Goal: Participate in discussion: Engage in conversation with other users on a specific topic

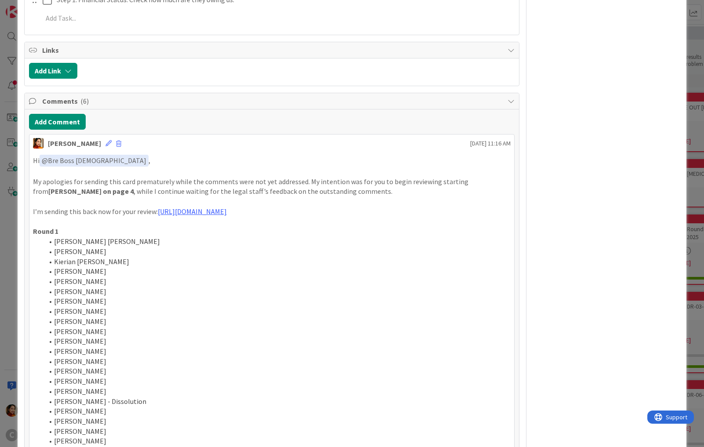
click at [8, 205] on div "ID 676 Working Invoicing Cycle Pending for BC Review Title 57 / 128 PROJECT FLO…" at bounding box center [352, 223] width 704 height 447
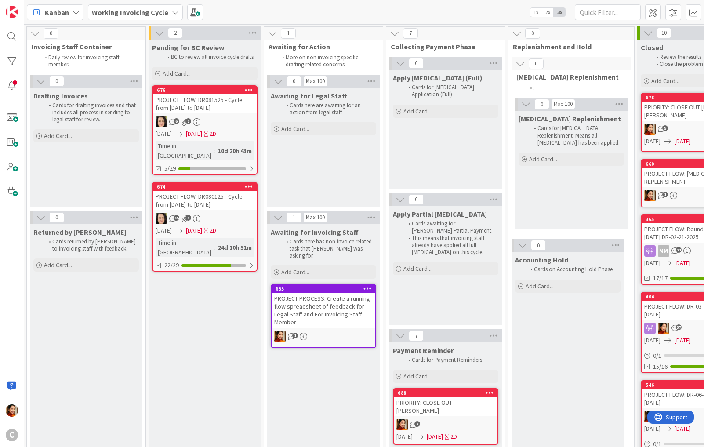
click at [234, 213] on div "15 1" at bounding box center [205, 218] width 104 height 11
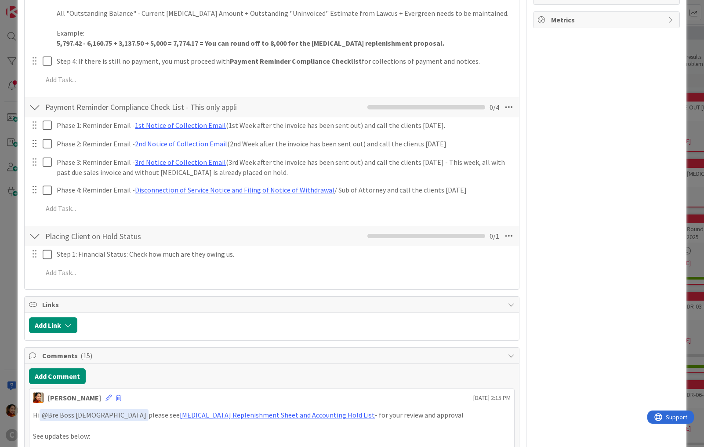
scroll to position [436, 0]
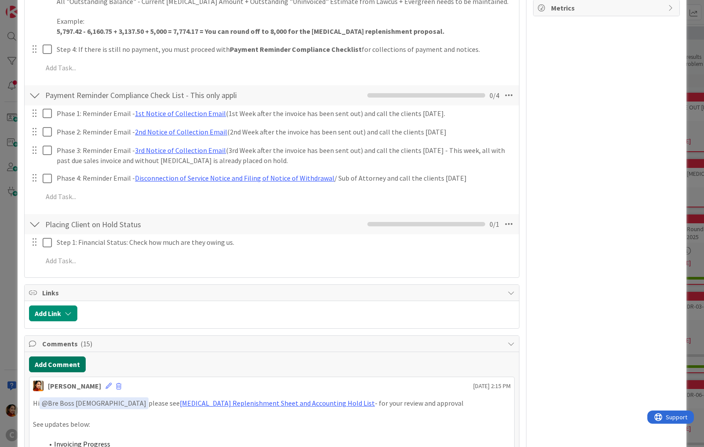
click at [48, 357] on button "Add Comment" at bounding box center [57, 365] width 57 height 16
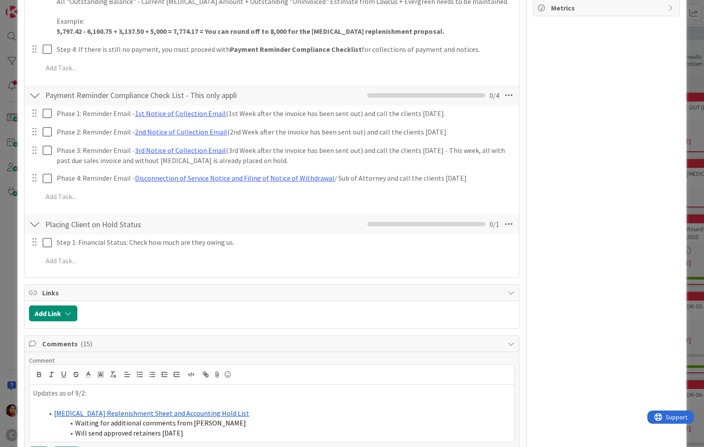
click at [40, 447] on button "Add" at bounding box center [38, 452] width 19 height 11
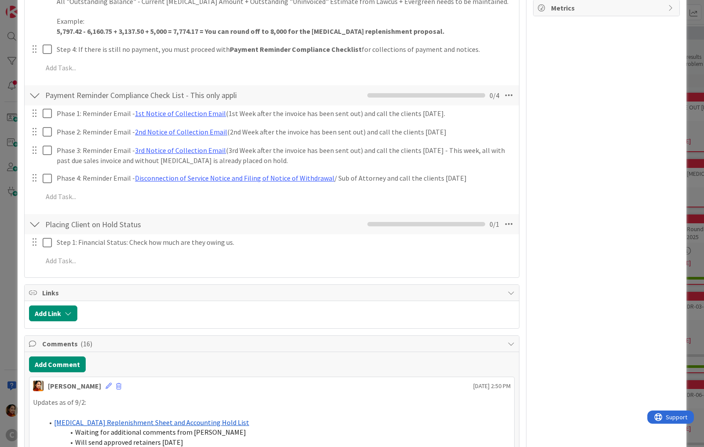
scroll to position [464, 0]
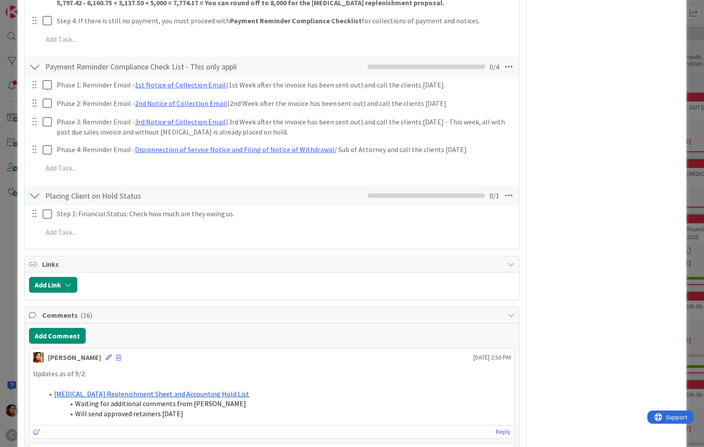
click at [106, 354] on icon at bounding box center [109, 357] width 6 height 6
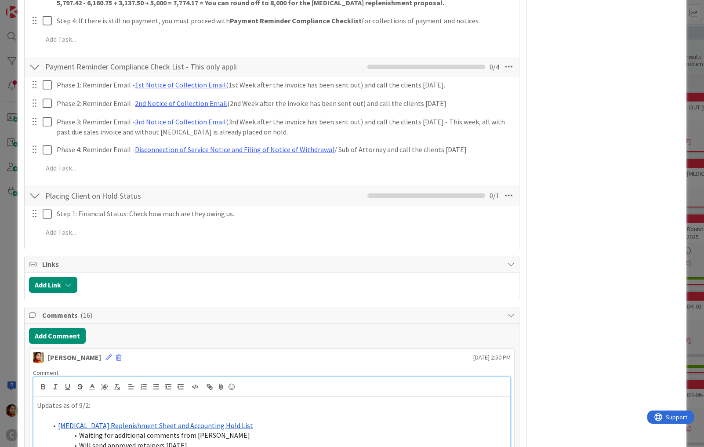
click at [66, 401] on p "Updates as of 9/2:" at bounding box center [272, 406] width 470 height 10
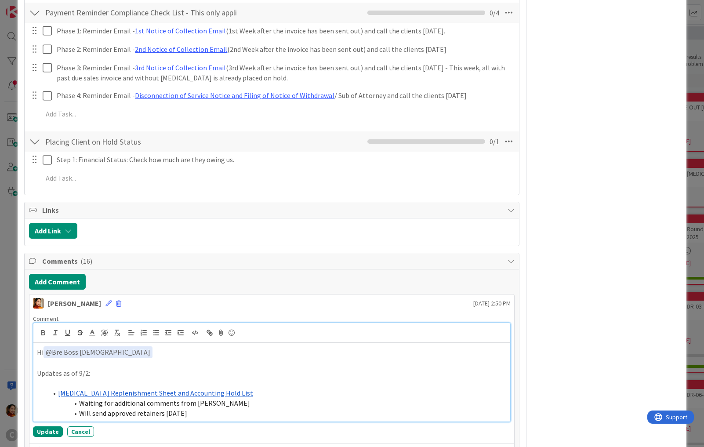
scroll to position [533, 0]
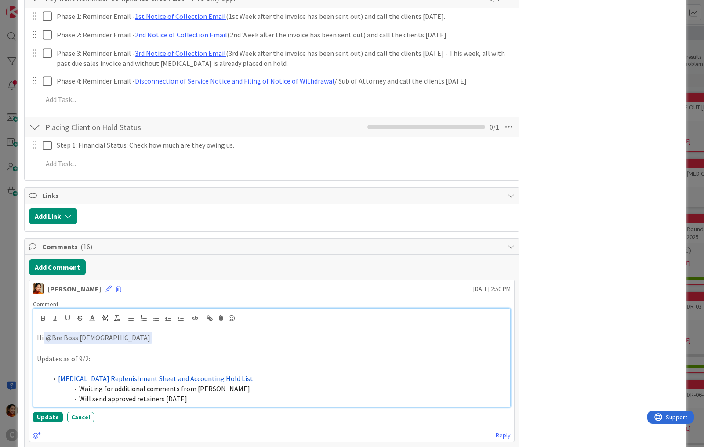
click at [215, 394] on li "Will send approved retainers [DATE]" at bounding box center [277, 399] width 460 height 10
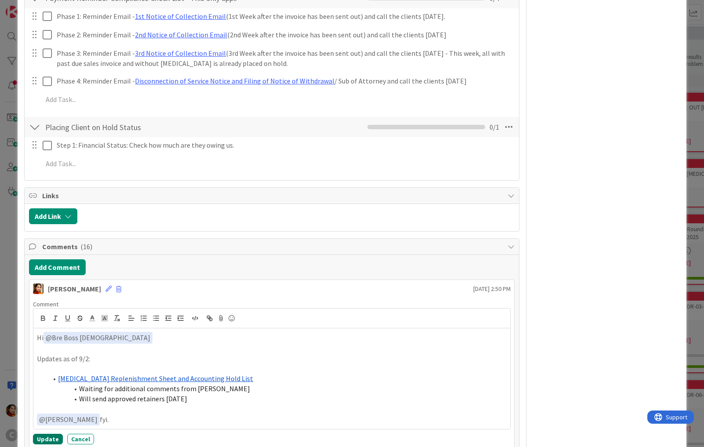
click at [41, 434] on button "Update" at bounding box center [48, 439] width 30 height 11
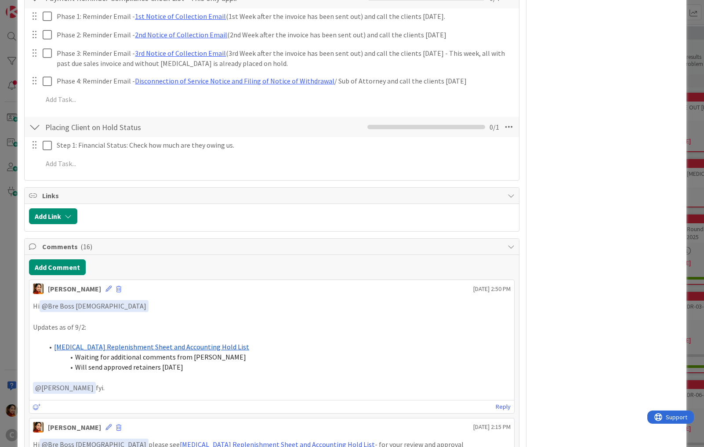
click at [13, 281] on div "ID 674 Working Invoicing Cycle Pending for BC Review Title 59 / 128 PROJECT FLO…" at bounding box center [352, 223] width 704 height 447
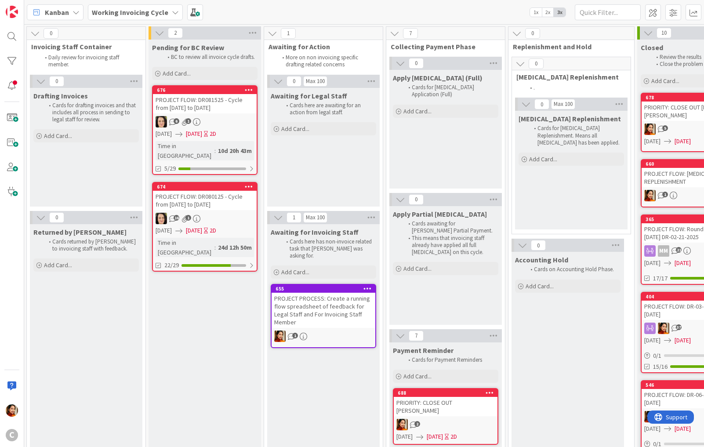
click at [435, 401] on div "PRIORITY: CLOSE OUT [PERSON_NAME]" at bounding box center [446, 406] width 104 height 19
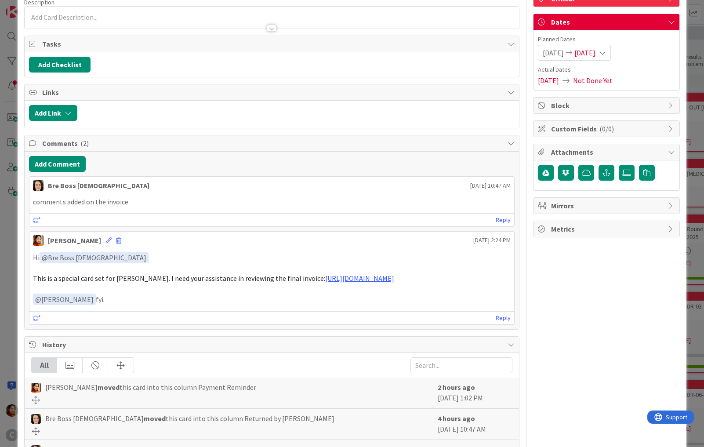
scroll to position [71, 0]
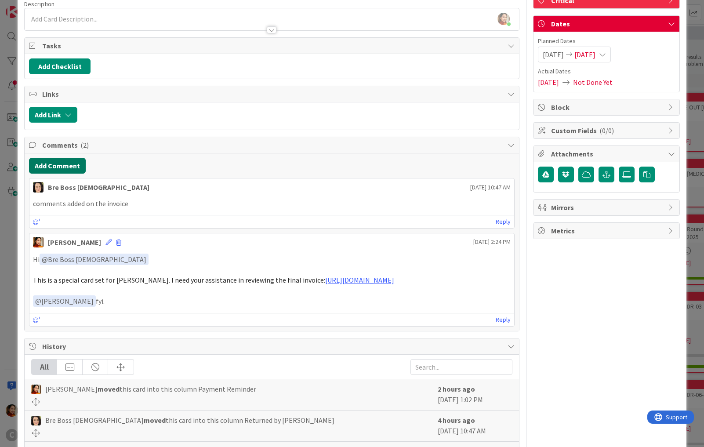
click at [66, 163] on button "Add Comment" at bounding box center [57, 166] width 57 height 16
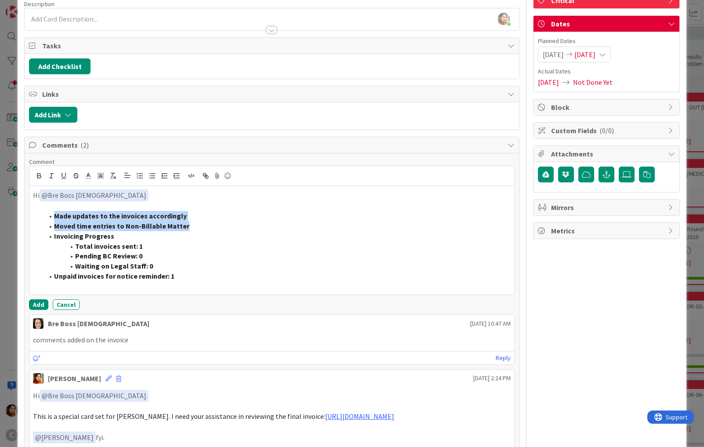
drag, startPoint x: 185, startPoint y: 226, endPoint x: -3, endPoint y: 215, distance: 188.1
click at [0, 215] on html "C Kanban Working Invoicing Cycle 1x 2x 3x 3 Reference Files for Invoicing Revie…" at bounding box center [352, 223] width 704 height 447
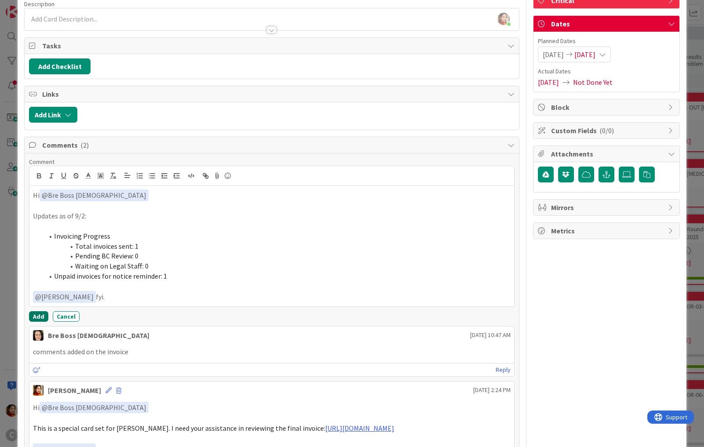
click at [36, 312] on button "Add" at bounding box center [38, 316] width 19 height 11
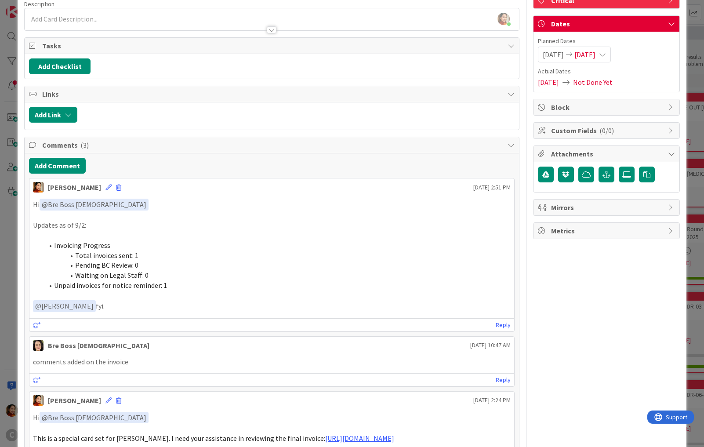
click at [12, 152] on div "ID 688 Working Invoicing Cycle Payment Reminder Title 32 / 128 PRIORITY: CLOSE …" at bounding box center [352, 223] width 704 height 447
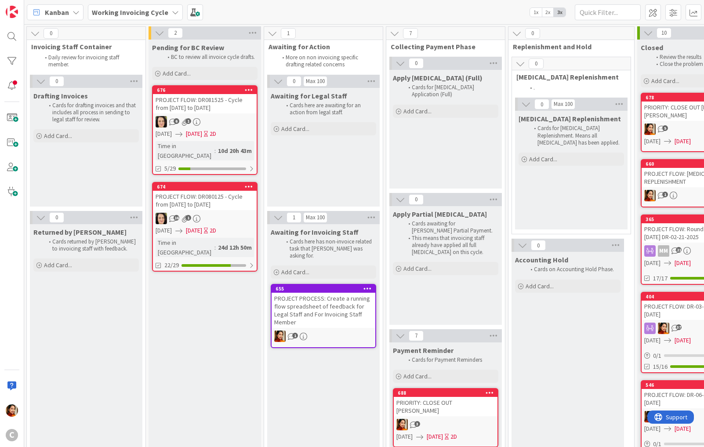
click at [202, 129] on span "[DATE]" at bounding box center [194, 133] width 16 height 9
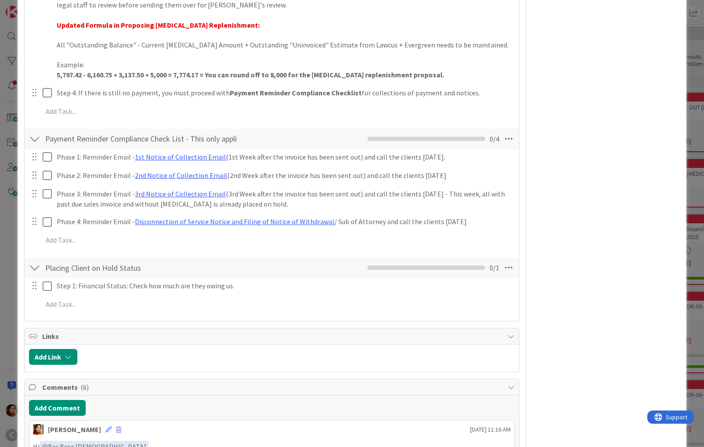
scroll to position [951, 0]
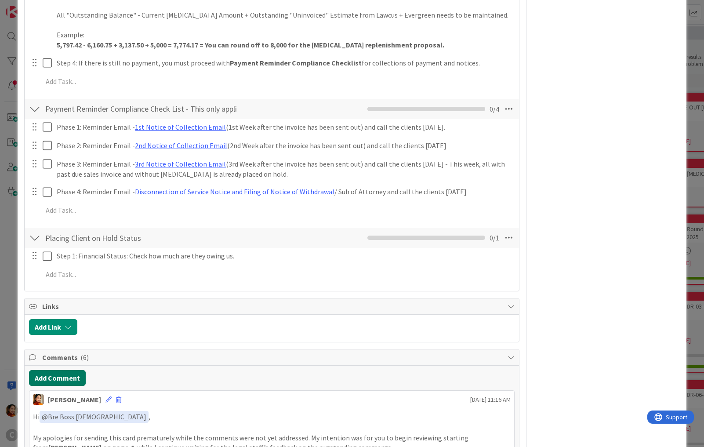
click at [52, 370] on button "Add Comment" at bounding box center [57, 378] width 57 height 16
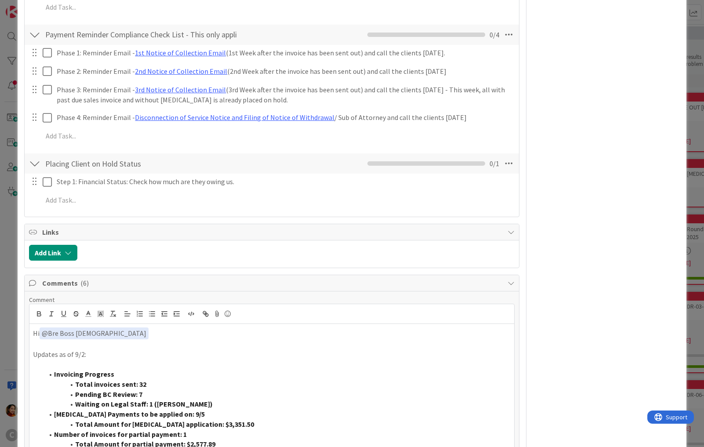
scroll to position [1047, 0]
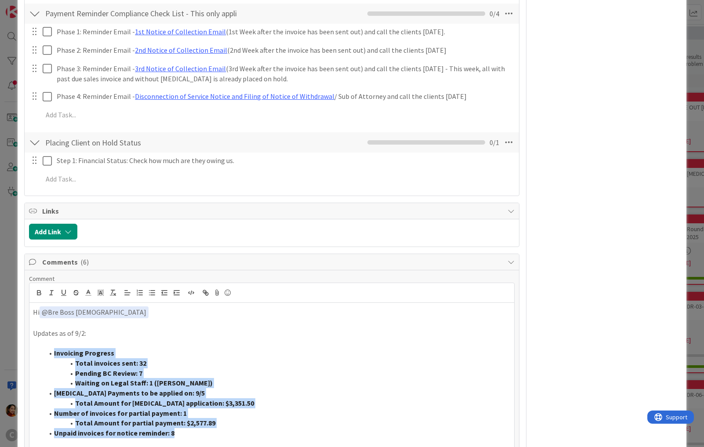
drag, startPoint x: 183, startPoint y: 413, endPoint x: 25, endPoint y: 327, distance: 180.0
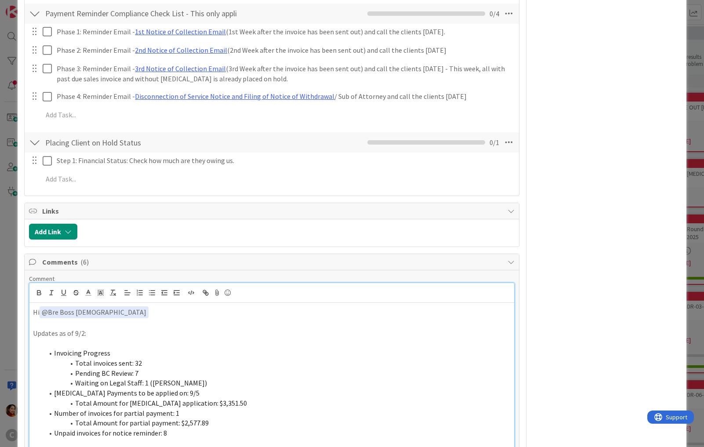
click at [101, 318] on p at bounding box center [272, 323] width 478 height 10
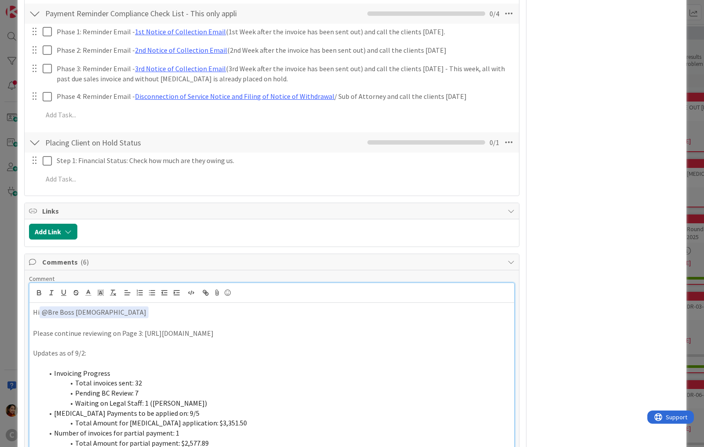
scroll to position [1215, 0]
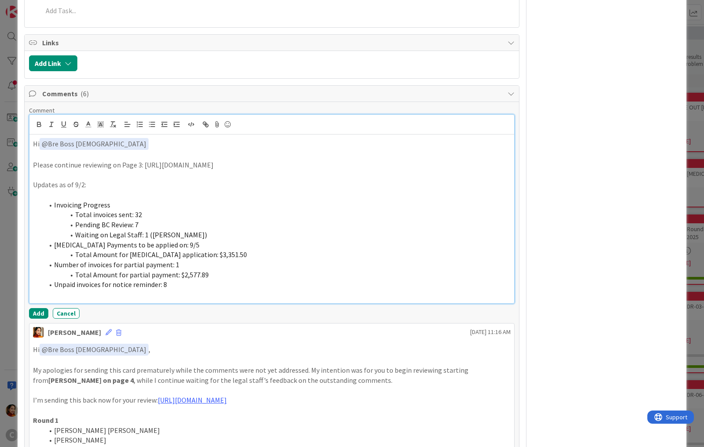
click at [189, 290] on p at bounding box center [272, 295] width 478 height 10
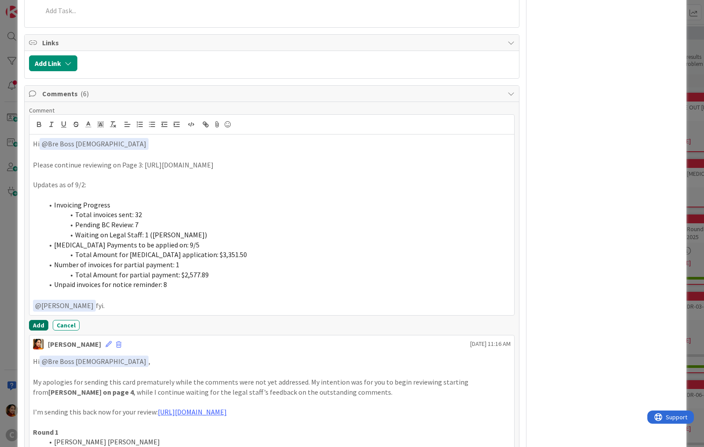
click at [39, 320] on button "Add" at bounding box center [38, 325] width 19 height 11
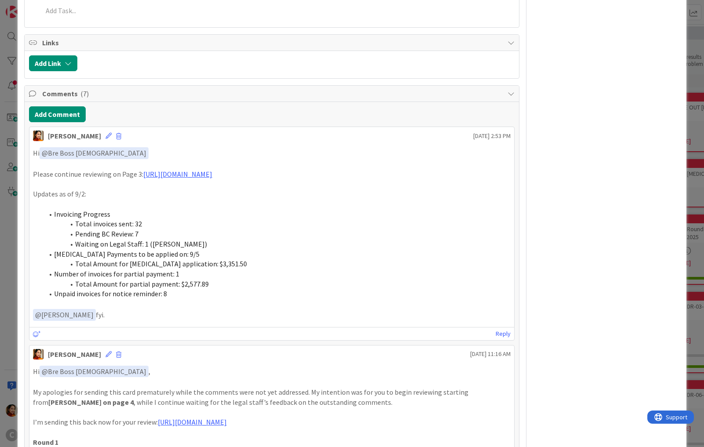
click at [18, 204] on div "ID 676 Working Invoicing Cycle Pending for BC Review Title 57 / 128 PROJECT FLO…" at bounding box center [352, 321] width 669 height 3049
click at [9, 168] on div "ID 676 Working Invoicing Cycle Pending for BC Review Title 57 / 128 PROJECT FLO…" at bounding box center [352, 223] width 704 height 447
